Goal: Task Accomplishment & Management: Complete application form

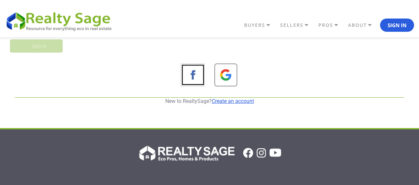
click at [224, 100] on link "Create an account" at bounding box center [233, 101] width 42 height 6
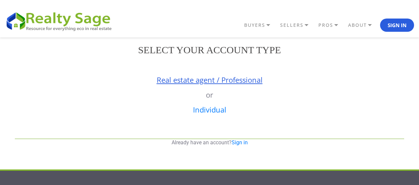
click at [240, 81] on link "Real estate agent / Professional" at bounding box center [210, 80] width 106 height 10
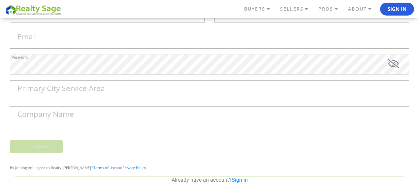
scroll to position [33, 0]
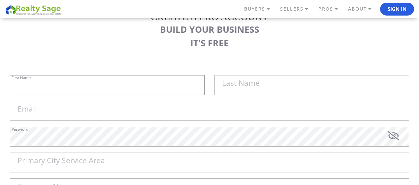
paste input "[PERSON_NAME]"
click at [149, 78] on input "First Name" at bounding box center [107, 85] width 195 height 20
click at [149, 78] on input "[PERSON_NAME]" at bounding box center [107, 85] width 195 height 20
click at [245, 85] on label "Last Name" at bounding box center [241, 83] width 38 height 8
click at [205, 85] on input "[PERSON_NAME]" at bounding box center [107, 85] width 195 height 20
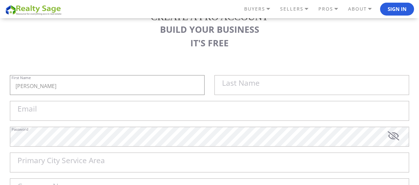
paste input "Jones"
click at [127, 78] on input "[PERSON_NAME]" at bounding box center [107, 85] width 195 height 20
type input "[PERSON_NAME]"
click at [290, 85] on input "text" at bounding box center [312, 85] width 195 height 20
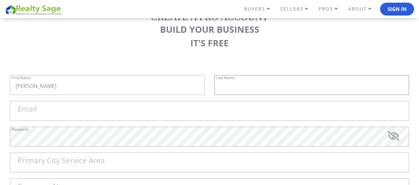
paste input "Jones"
type input "Jones"
click at [106, 111] on input "Email" at bounding box center [210, 111] width 400 height 20
paste input "housemax@atomicmail.io"
type input "housemax@atomicmail.io"
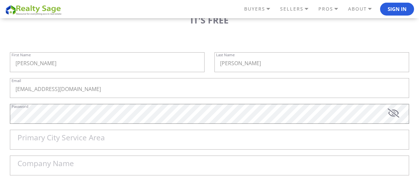
scroll to position [66, 0]
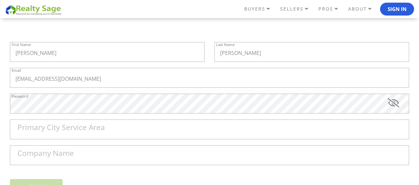
click at [79, 127] on label "Primary City Service Area" at bounding box center [62, 128] width 88 height 8
click at [79, 127] on input "Primary City Service Area" at bounding box center [210, 129] width 400 height 20
paste input "Kansas City"
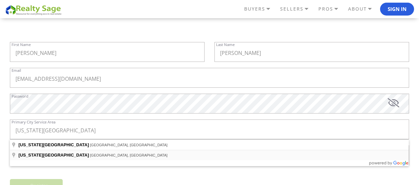
type input "Kansas City, KS, USA"
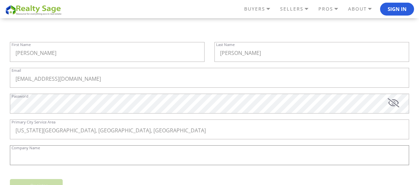
click at [49, 159] on input "Company Name" at bounding box center [210, 155] width 400 height 20
paste input "HouseMax"
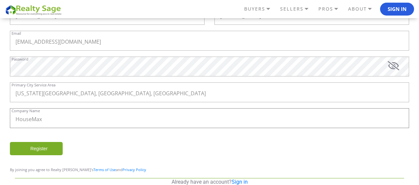
scroll to position [132, 0]
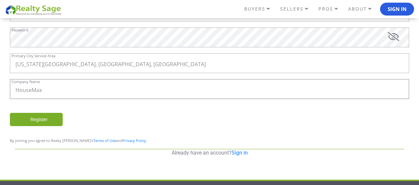
type input "HouseMax"
click at [54, 119] on input "Register" at bounding box center [36, 119] width 53 height 13
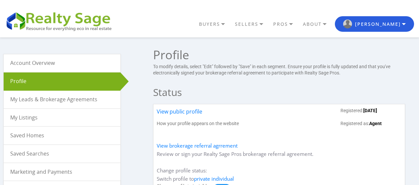
click at [38, 118] on link "My Listings" at bounding box center [62, 118] width 117 height 18
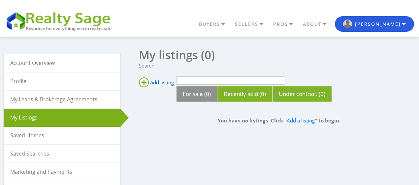
click at [167, 84] on span "Add listing" at bounding box center [162, 82] width 24 height 7
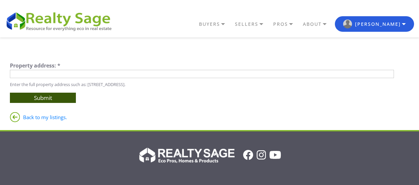
click at [172, 75] on input "text" at bounding box center [202, 74] width 384 height 8
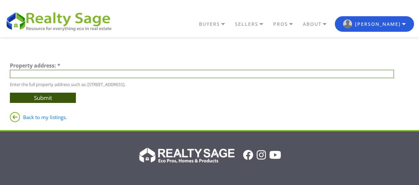
click at [153, 72] on input "text" at bounding box center [202, 74] width 384 height 8
paste input "430 N 5th St Kansas City KS 66101 United States"
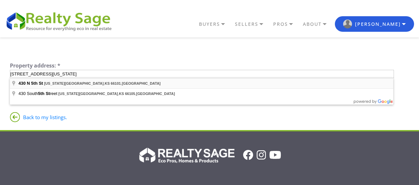
type input "430 N 5th St, Kansas City, KS 66101, United States"
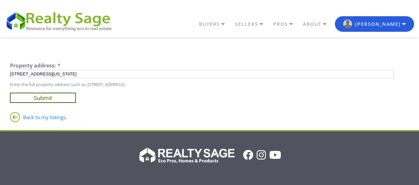
click at [69, 98] on input "Submit" at bounding box center [43, 97] width 66 height 10
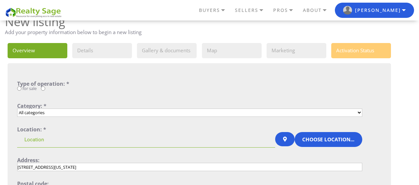
scroll to position [33, 0]
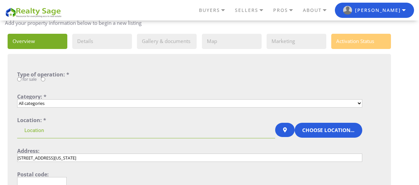
click at [43, 82] on div "for sale" at bounding box center [190, 80] width 346 height 7
click at [44, 80] on input "radio" at bounding box center [43, 79] width 4 height 4
radio input "true"
drag, startPoint x: 50, startPoint y: 79, endPoint x: 110, endPoint y: 81, distance: 60.1
click at [110, 81] on div "for sale" at bounding box center [190, 80] width 346 height 7
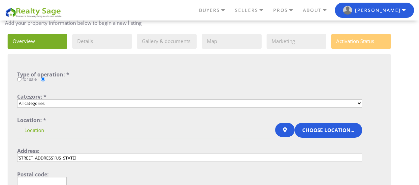
click at [67, 102] on select "All categories Single Family Home Condo Townhouse Duplex Multi Family Home Apar…" at bounding box center [190, 103] width 346 height 8
click at [73, 102] on select "All categories Single Family Home Condo Townhouse Duplex Multi Family Home Apar…" at bounding box center [190, 103] width 346 height 8
click at [38, 130] on input at bounding box center [146, 131] width 259 height 16
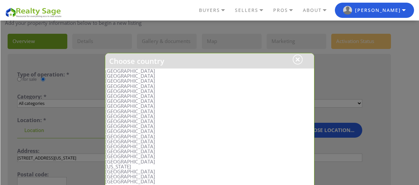
click at [119, 70] on li "United States" at bounding box center [209, 70] width 209 height 5
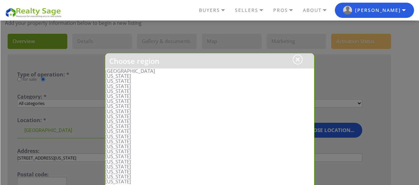
click at [116, 155] on li "Kansas" at bounding box center [209, 156] width 209 height 5
type input "United States, Kansas"
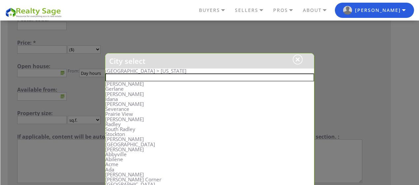
scroll to position [198, 0]
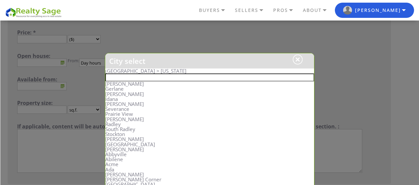
click at [120, 77] on input "text" at bounding box center [209, 77] width 209 height 8
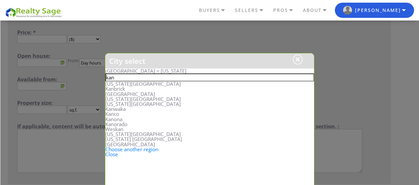
type input "kan"
click at [124, 99] on li "Kansas City" at bounding box center [209, 98] width 209 height 5
type input "United States, Kansas, Kansas City"
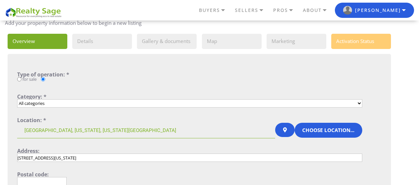
scroll to position [132, 0]
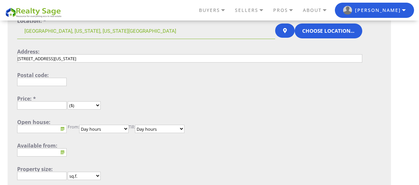
click at [45, 85] on input "text" at bounding box center [42, 82] width 50 height 8
paste input "66101"
type input "66101"
click at [83, 103] on select "($) (руб.) (€) (£) (Kč) (S$)" at bounding box center [84, 105] width 33 height 8
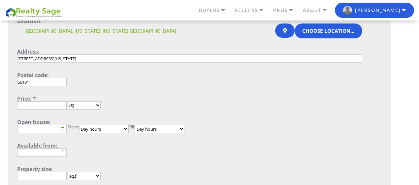
click at [49, 111] on form "Type of operation: * for sale Category: * All categories Single Family Home Con…" at bounding box center [190, 106] width 346 height 267
click at [49, 109] on input "text" at bounding box center [42, 105] width 50 height 8
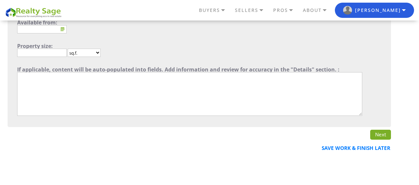
scroll to position [330, 0]
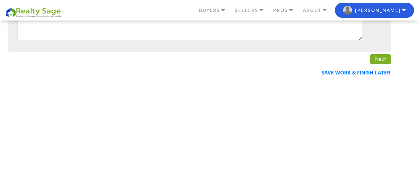
type input "n/a"
click at [386, 61] on link "Next" at bounding box center [381, 59] width 21 height 10
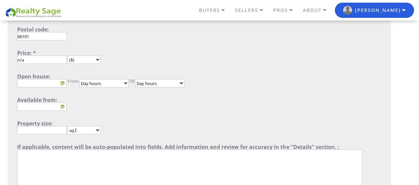
scroll to position [165, 0]
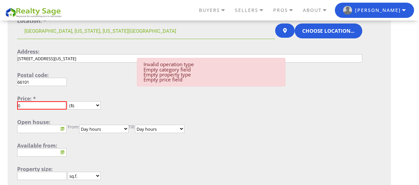
scroll to position [99, 0]
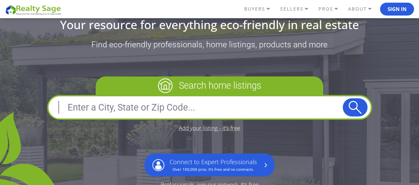
scroll to position [99, 0]
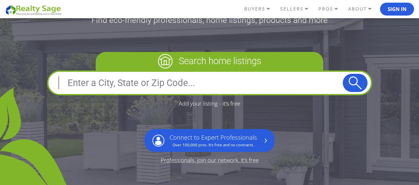
click at [198, 103] on link "Add your listing - it’s free" at bounding box center [209, 103] width 61 height 6
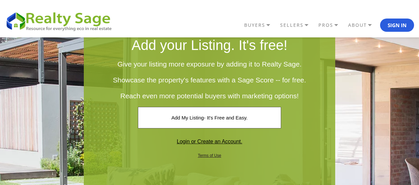
scroll to position [66, 0]
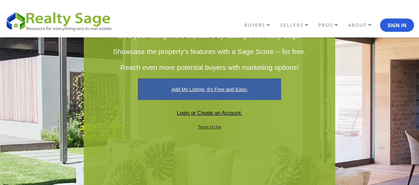
click at [207, 87] on link "Add My Listing- It's Free and Easy." at bounding box center [209, 88] width 143 height 21
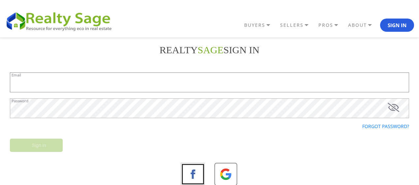
click at [146, 87] on input "Email" at bounding box center [210, 82] width 400 height 20
paste input "[EMAIL_ADDRESS][DOMAIN_NAME]"
type input "[EMAIL_ADDRESS][DOMAIN_NAME]"
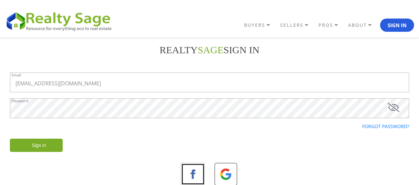
click at [56, 144] on input "Sign in" at bounding box center [36, 144] width 53 height 13
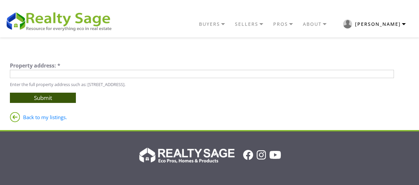
click at [352, 25] on img "button" at bounding box center [347, 23] width 9 height 9
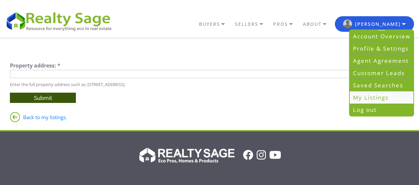
click at [378, 97] on link "My Listings" at bounding box center [382, 97] width 64 height 12
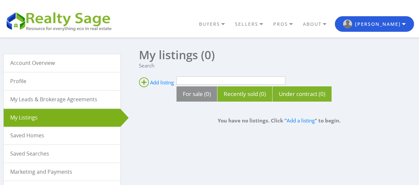
click at [21, 82] on link "Profile" at bounding box center [62, 81] width 117 height 18
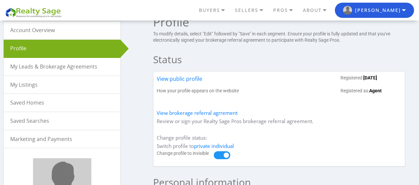
scroll to position [33, 0]
click at [34, 86] on link "My Listings" at bounding box center [62, 85] width 117 height 18
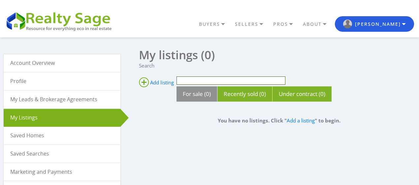
click at [187, 81] on input "text" at bounding box center [231, 80] width 109 height 8
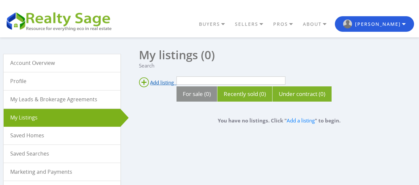
click at [153, 81] on span "Add listing" at bounding box center [162, 82] width 24 height 7
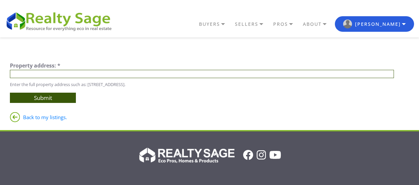
click at [136, 75] on input "text" at bounding box center [202, 74] width 384 height 8
paste input "[STREET_ADDRESS][US_STATE]"
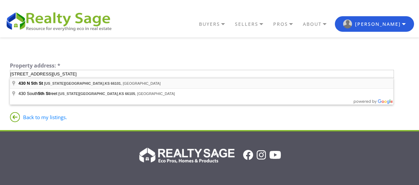
type input "[STREET_ADDRESS][US_STATE]"
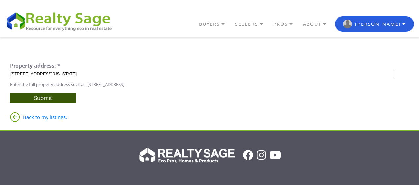
click at [57, 96] on input "Submit" at bounding box center [43, 97] width 66 height 10
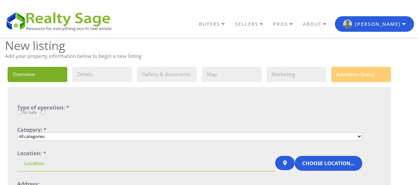
click at [44, 114] on input "radio" at bounding box center [43, 112] width 4 height 4
radio input "true"
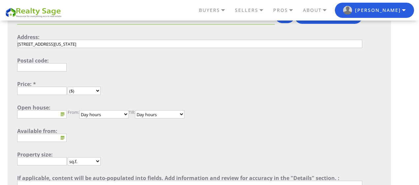
scroll to position [132, 0]
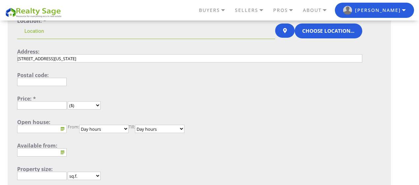
click at [53, 107] on input "text" at bounding box center [42, 105] width 50 height 8
type input ","
click at [81, 55] on input "430 N 5th St, Kansas City, KS 66101, USA" at bounding box center [190, 58] width 346 height 8
click at [81, 54] on input "[STREET_ADDRESS][US_STATE]" at bounding box center [190, 58] width 346 height 8
click at [60, 79] on input "text" at bounding box center [42, 82] width 50 height 8
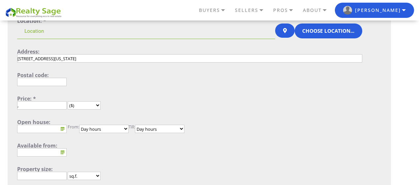
paste input "66101"
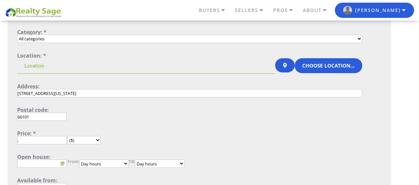
scroll to position [66, 0]
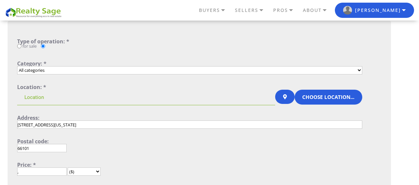
type input "66101"
click at [36, 98] on input at bounding box center [146, 97] width 259 height 16
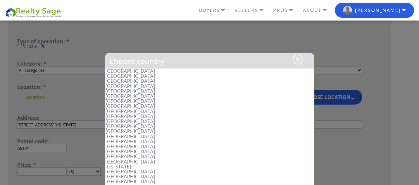
click at [117, 71] on li "United States" at bounding box center [209, 70] width 209 height 5
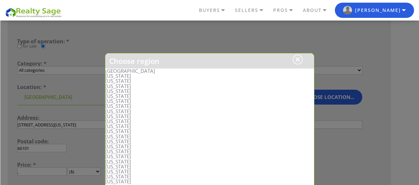
click at [113, 156] on li "Kansas" at bounding box center [209, 156] width 209 height 5
type input "United States, Kansas"
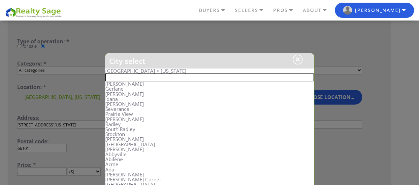
click at [134, 76] on input "text" at bounding box center [209, 77] width 209 height 8
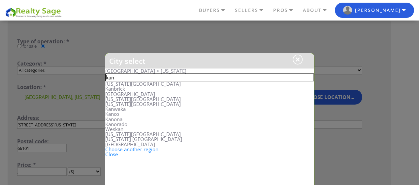
type input "kan"
click at [120, 98] on li "Kansas City" at bounding box center [209, 98] width 209 height 5
type input "[GEOGRAPHIC_DATA], [US_STATE], [US_STATE][GEOGRAPHIC_DATA]"
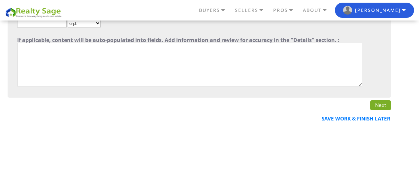
scroll to position [297, 0]
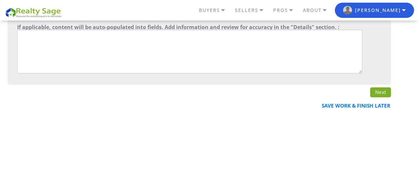
click at [371, 95] on link "Next" at bounding box center [381, 92] width 21 height 10
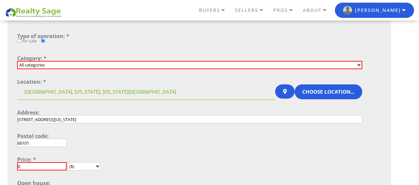
scroll to position [66, 0]
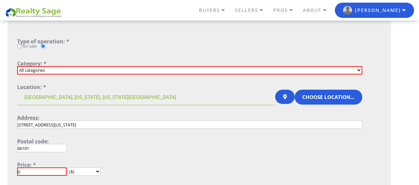
click at [67, 69] on select "All categories Single Family Home Condo Townhouse Duplex Multi Family Home Apar…" at bounding box center [190, 70] width 346 height 8
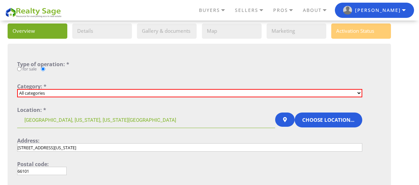
scroll to position [33, 0]
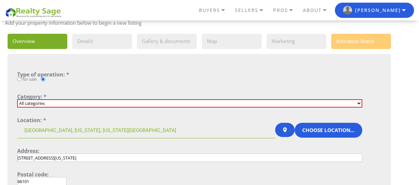
click at [20, 78] on input "for sale" at bounding box center [19, 79] width 4 height 4
radio input "true"
